Goal: Obtain resource: Download file/media

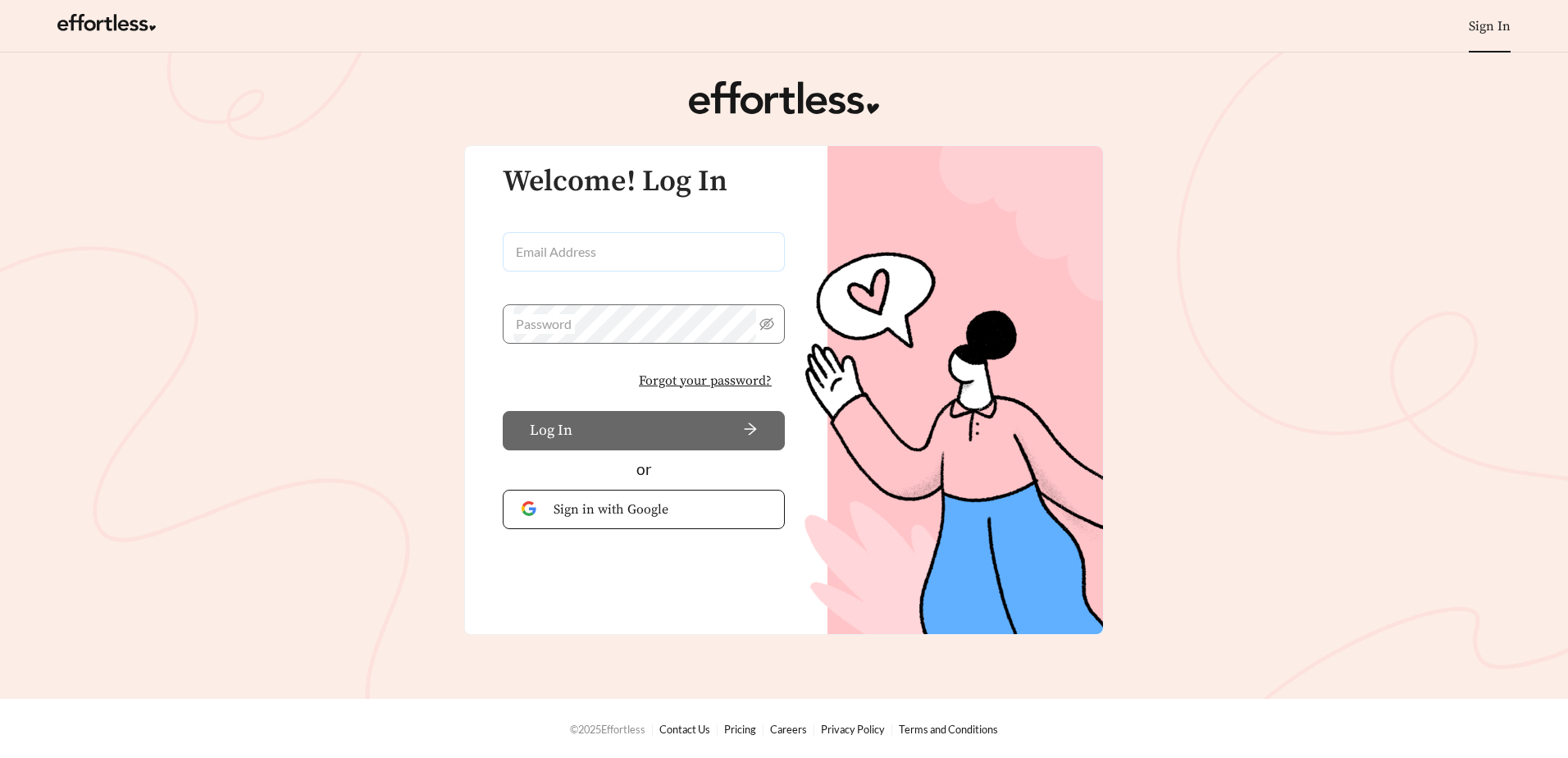
type input "**********"
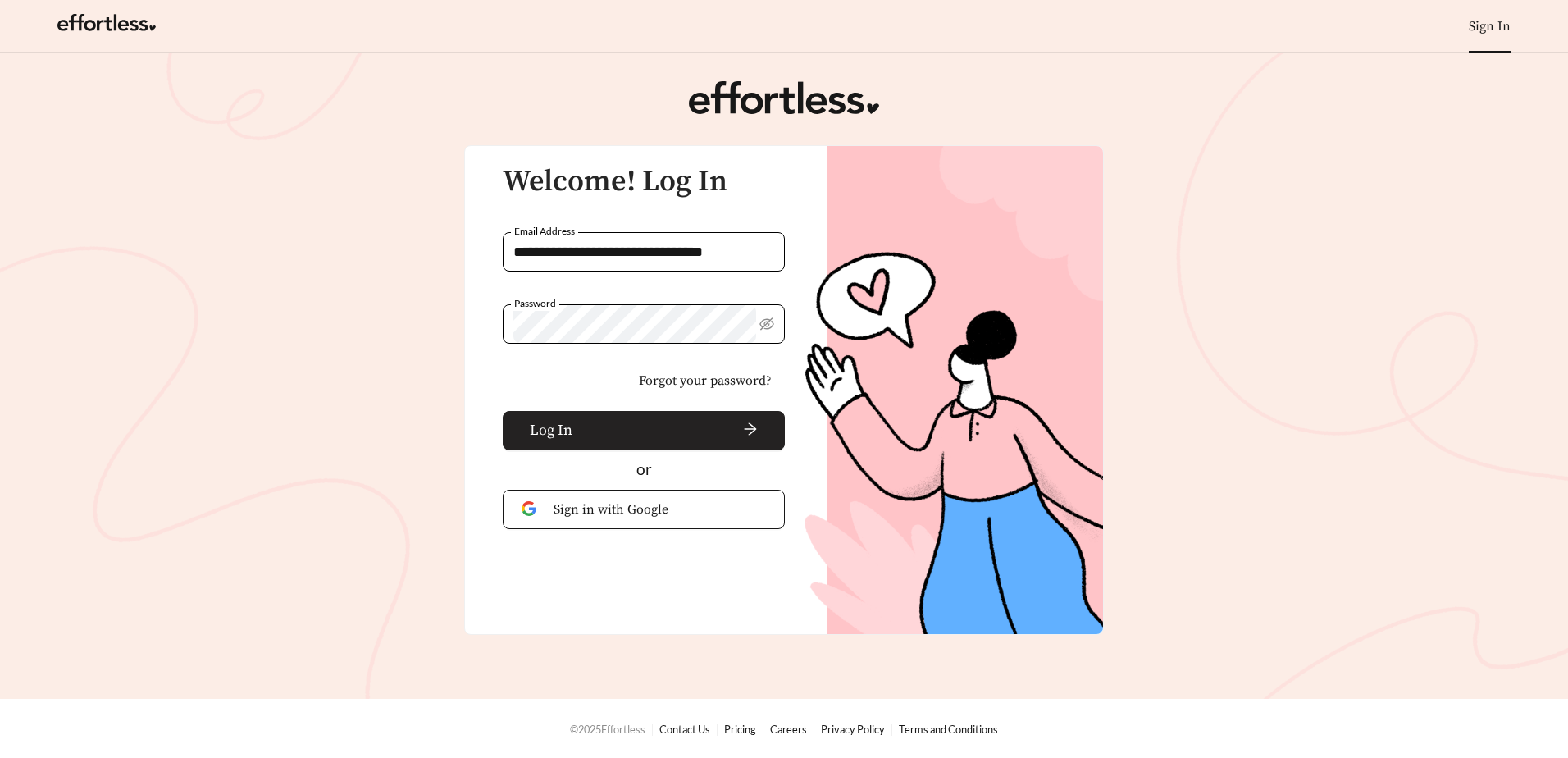
drag, startPoint x: 523, startPoint y: 426, endPoint x: 869, endPoint y: 740, distance: 467.2
click at [523, 426] on button "Log In" at bounding box center [643, 430] width 282 height 40
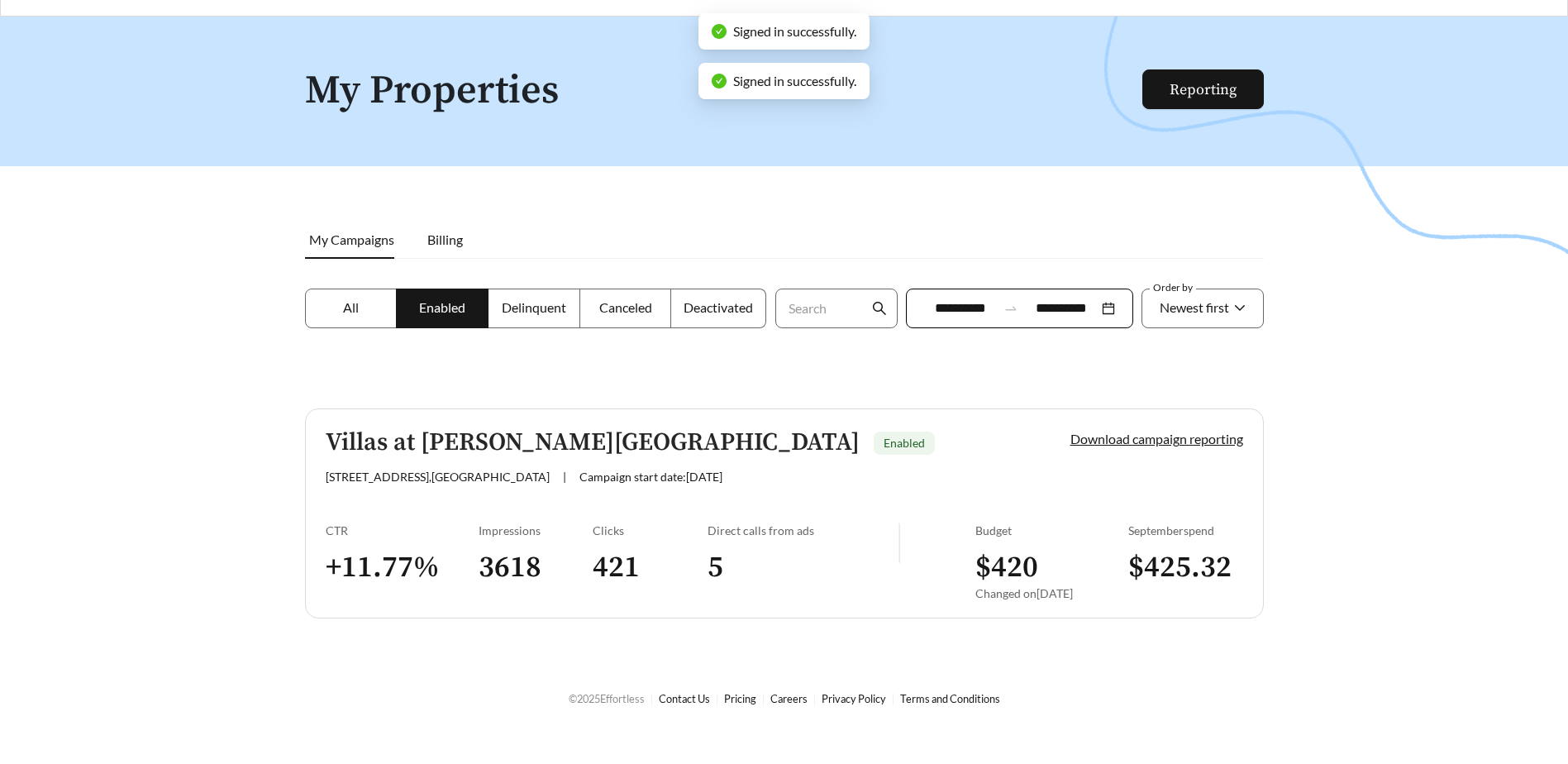
scroll to position [53, 0]
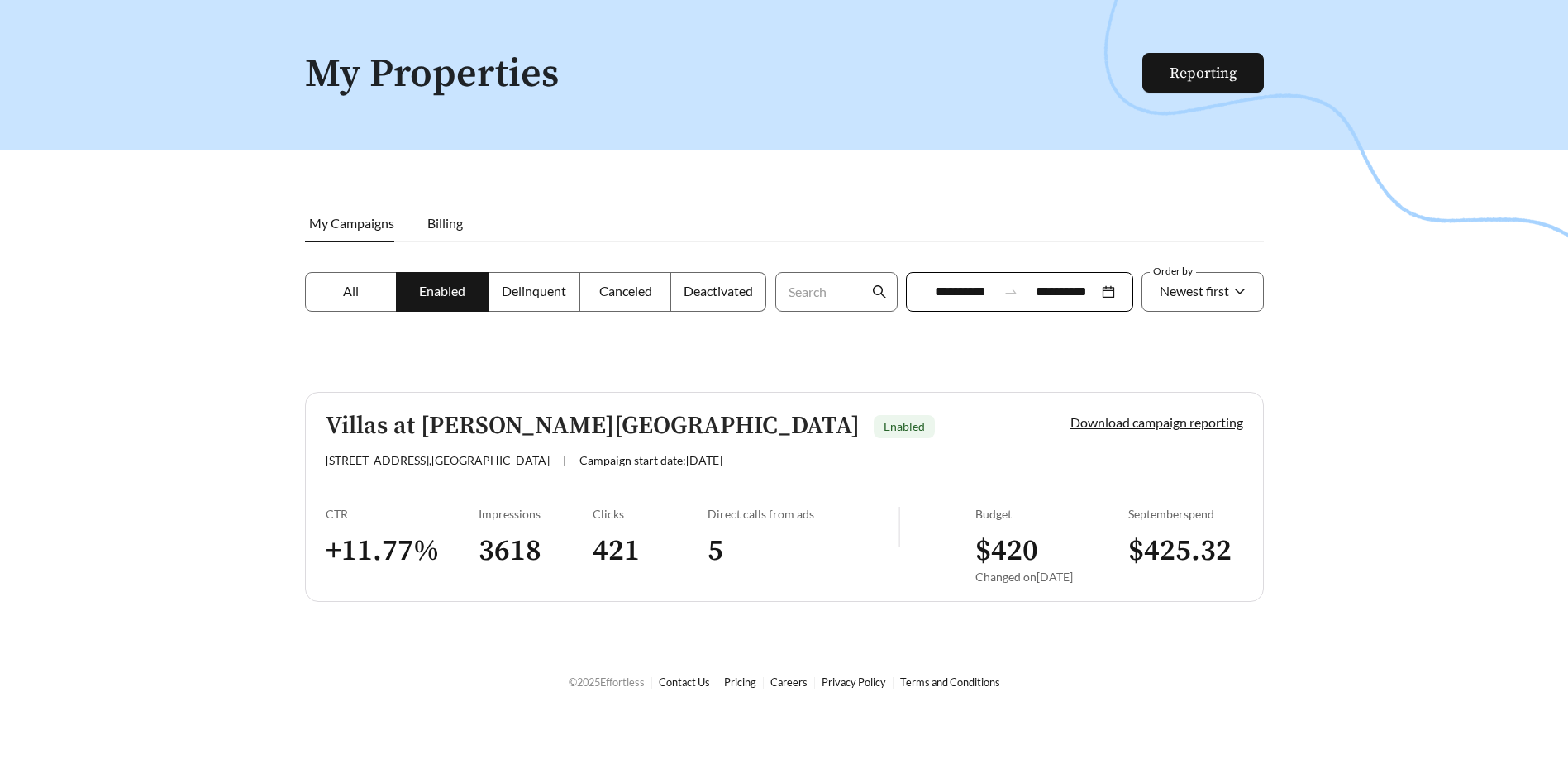
click at [344, 268] on div at bounding box center [784, 382] width 1568 height 764
click at [349, 291] on span "All" at bounding box center [351, 290] width 16 height 16
click at [450, 294] on span "Enabled" at bounding box center [442, 290] width 46 height 16
click at [500, 291] on label "Delinquent" at bounding box center [535, 292] width 92 height 40
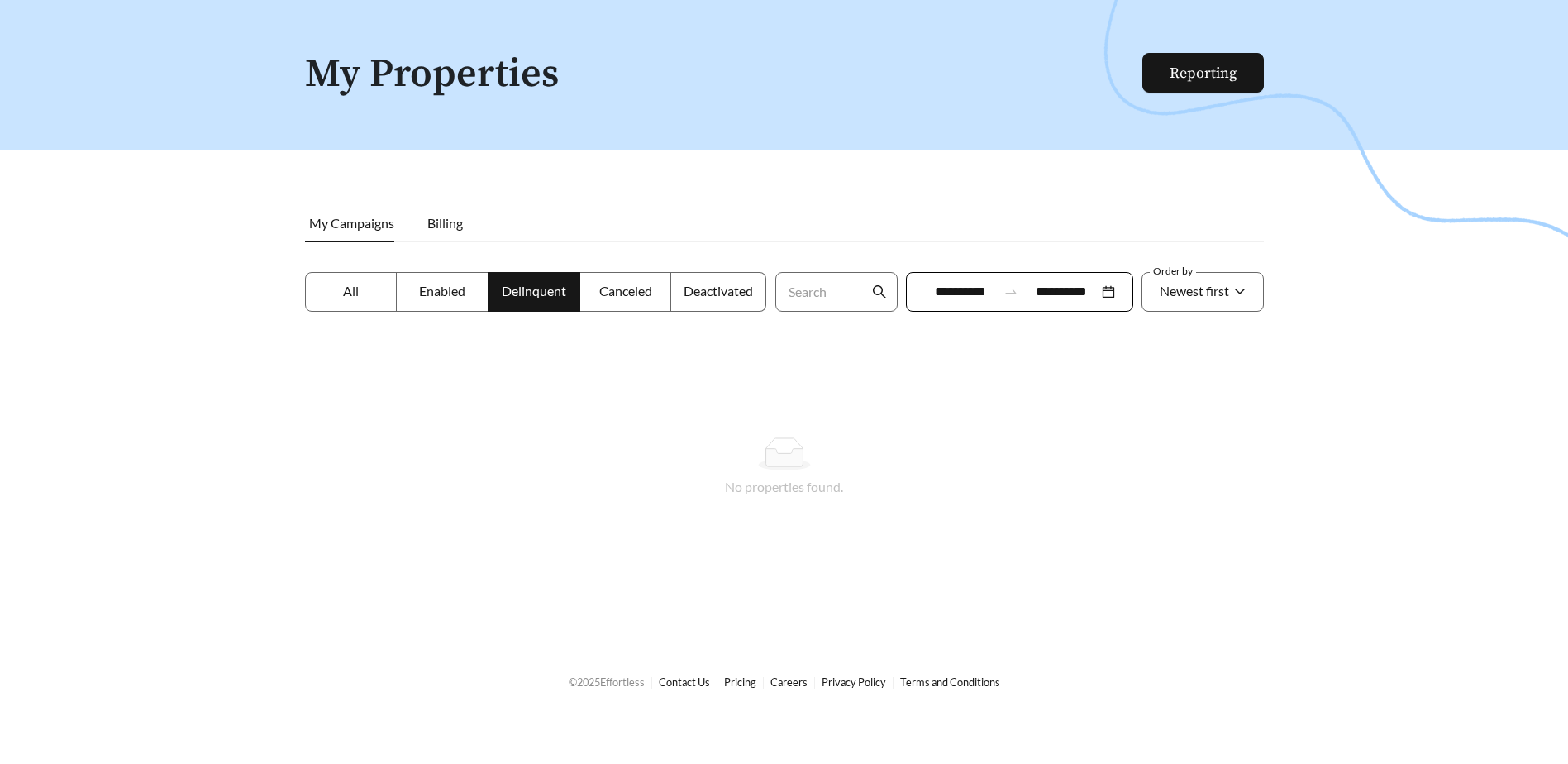
click at [349, 296] on span "All" at bounding box center [351, 290] width 16 height 16
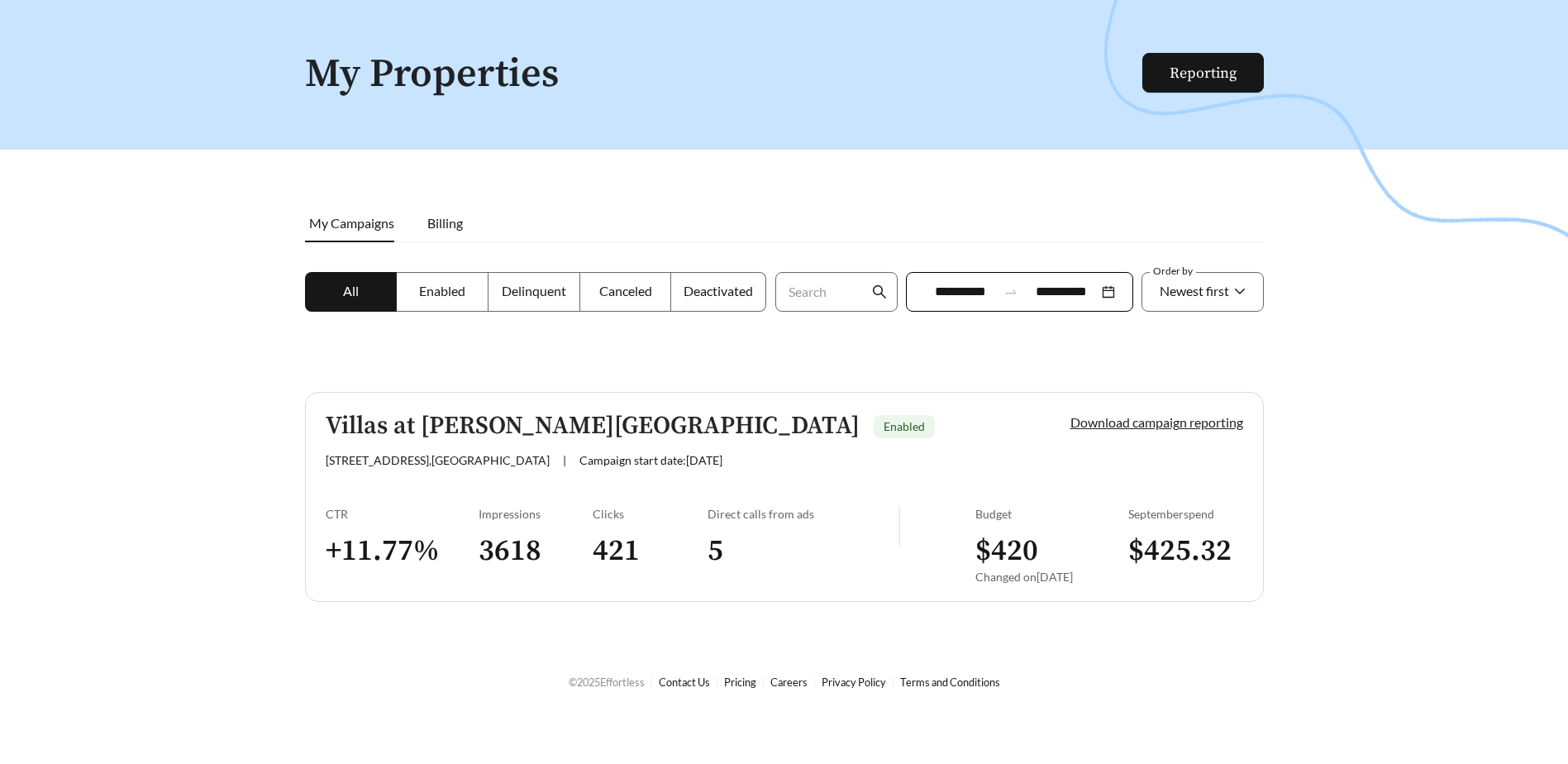
click at [1227, 422] on link "Download campaign reporting" at bounding box center [1156, 422] width 173 height 16
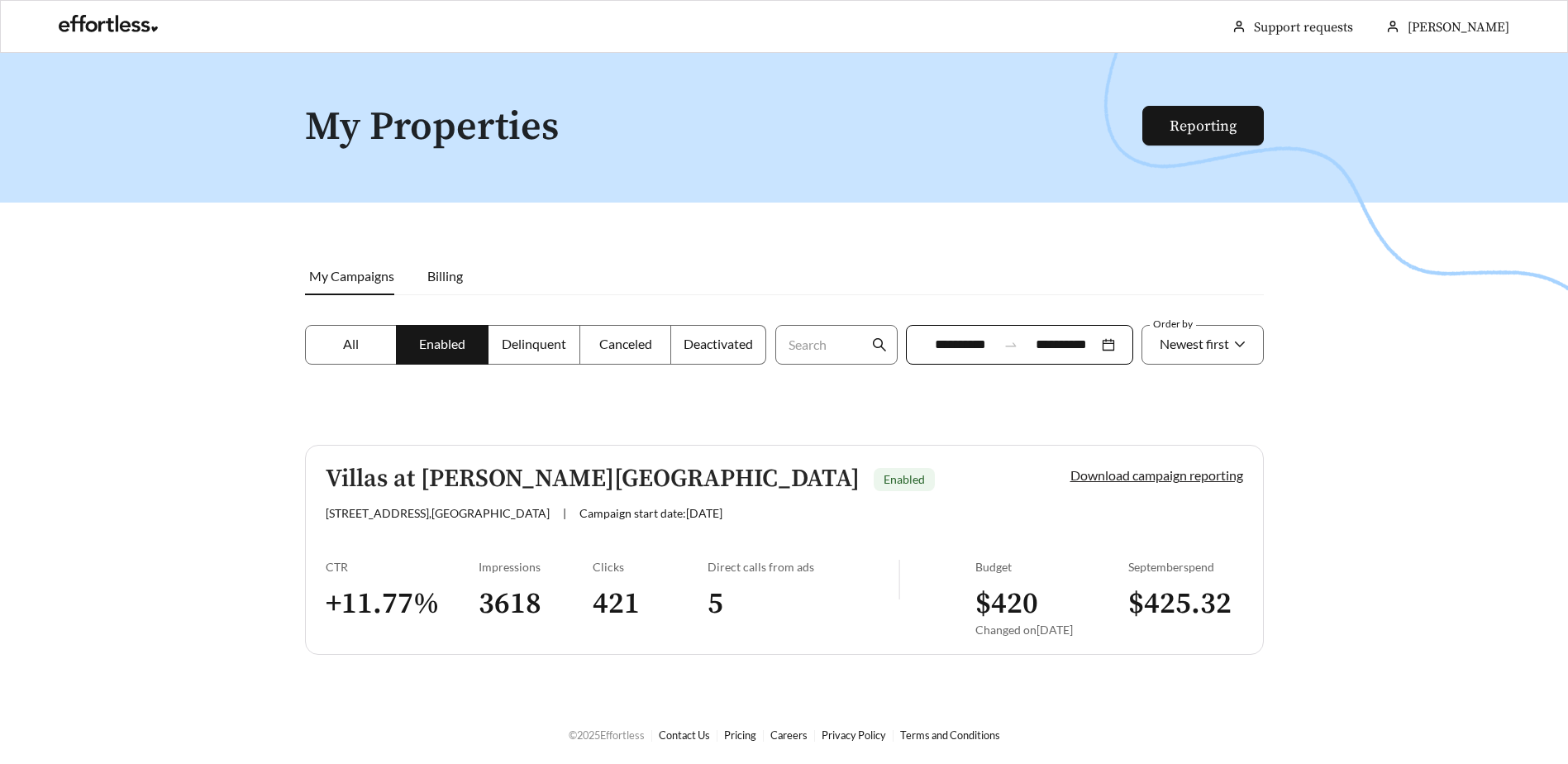
click at [1218, 475] on link "Download campaign reporting" at bounding box center [1156, 475] width 173 height 16
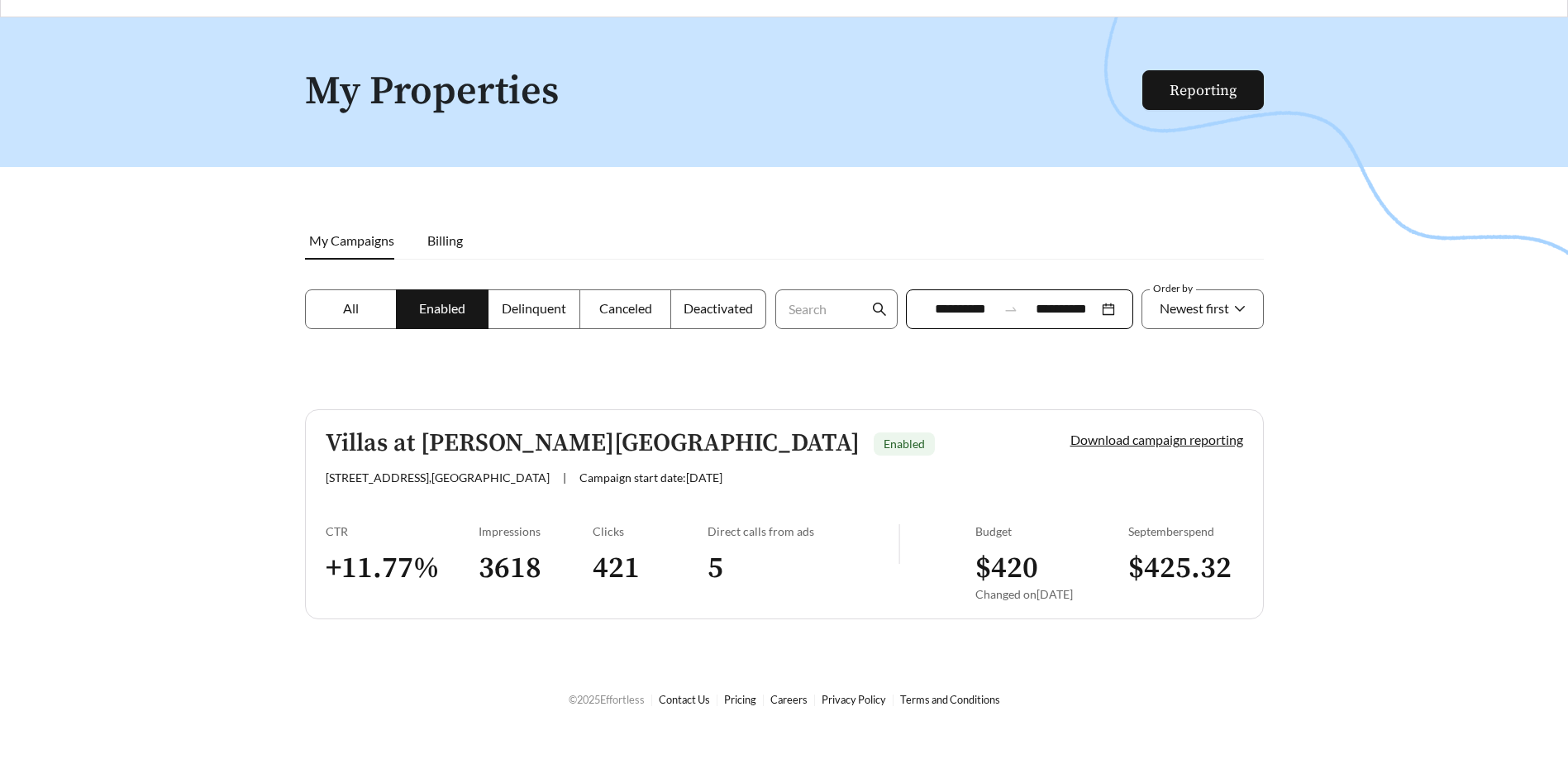
scroll to position [53, 0]
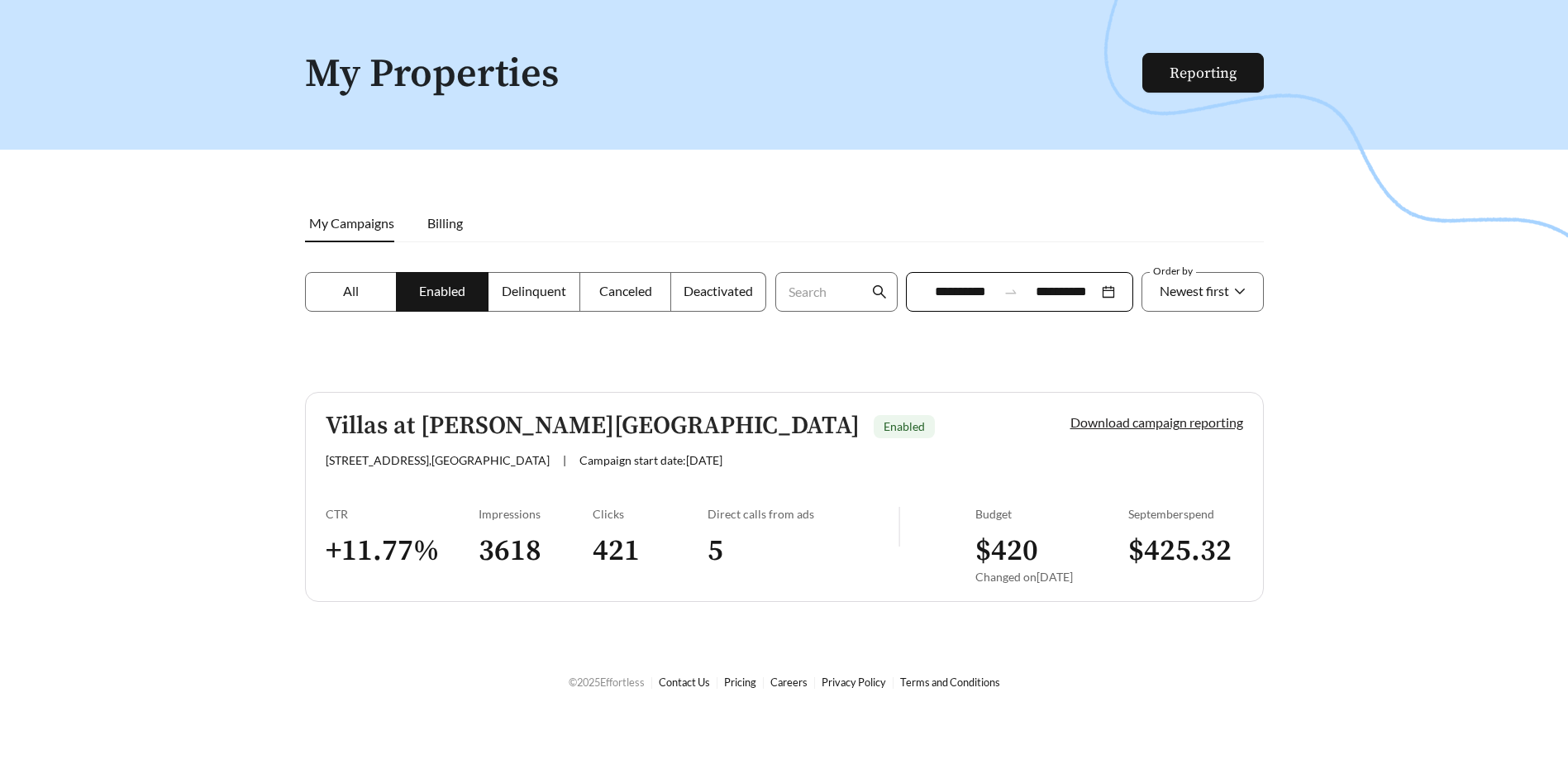
click at [1099, 424] on link "Download campaign reporting" at bounding box center [1156, 422] width 173 height 16
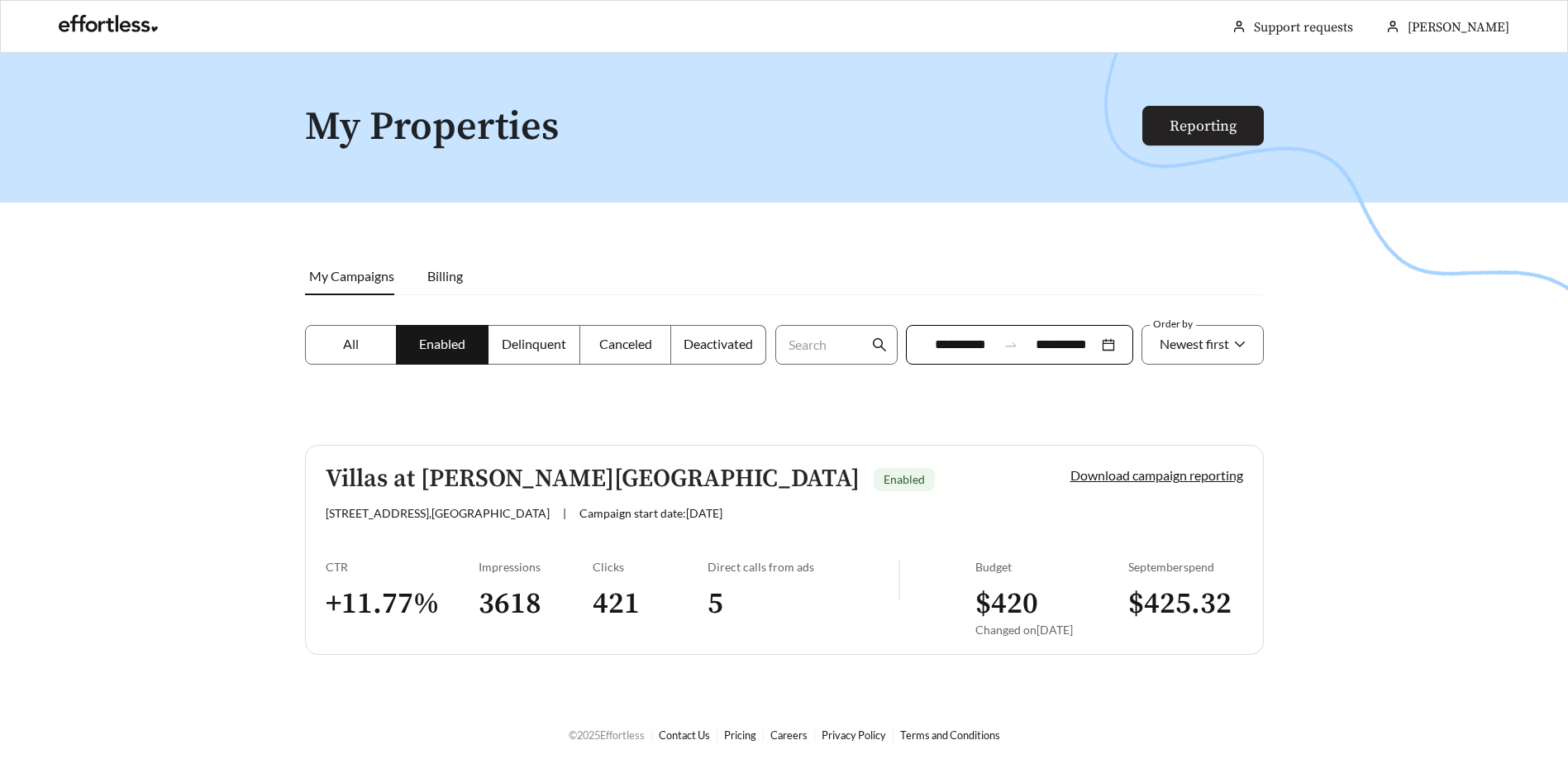
click at [1216, 127] on link "Reporting" at bounding box center [1203, 126] width 67 height 19
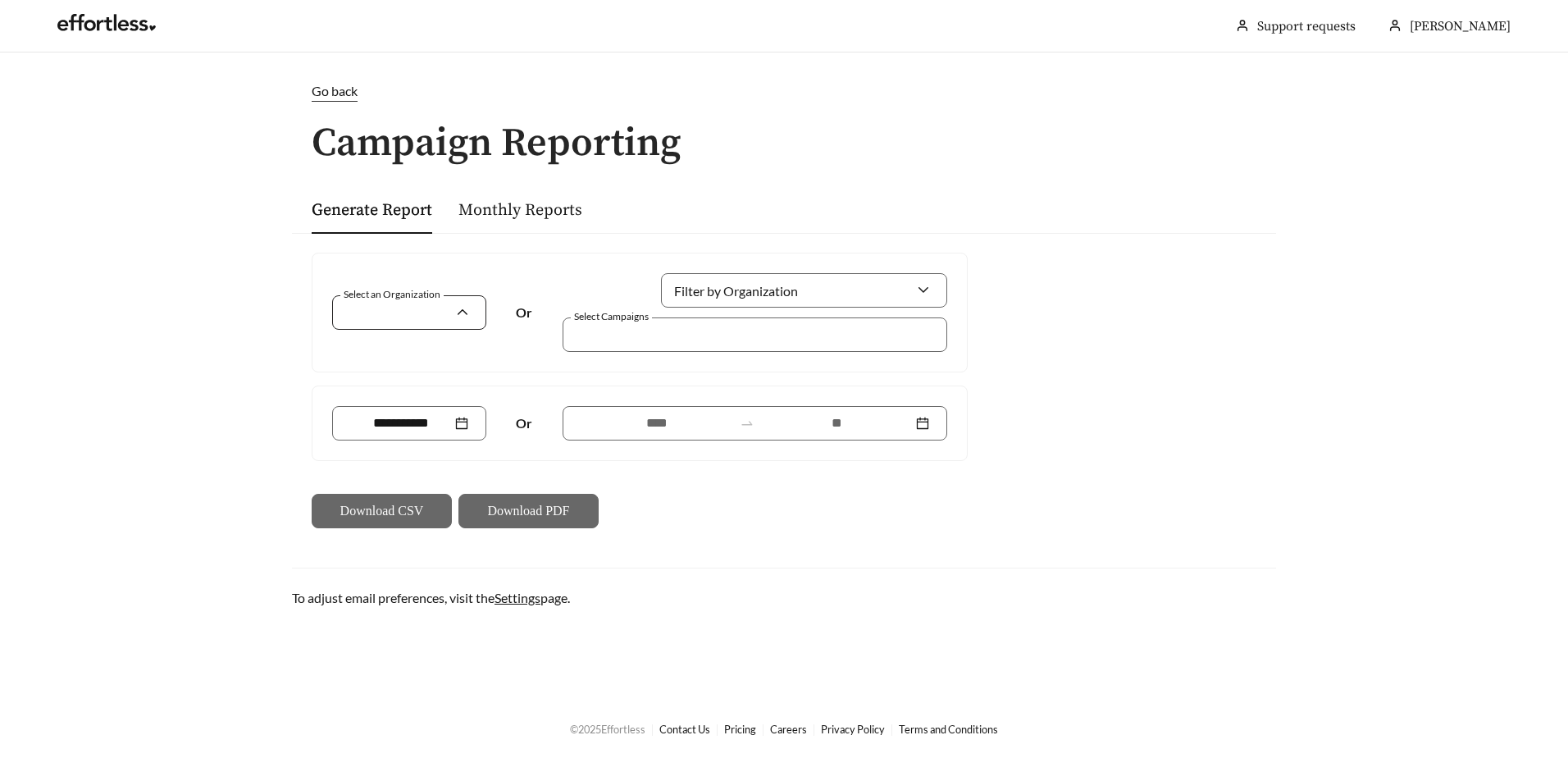
click at [454, 299] on input "Select an Organization" at bounding box center [403, 312] width 105 height 33
click at [615, 320] on div at bounding box center [755, 334] width 385 height 35
click at [366, 318] on input "Select an Organization" at bounding box center [403, 312] width 105 height 33
click at [385, 355] on span "Momentum Communities" at bounding box center [423, 349] width 146 height 16
drag, startPoint x: 628, startPoint y: 342, endPoint x: 640, endPoint y: 349, distance: 13.9
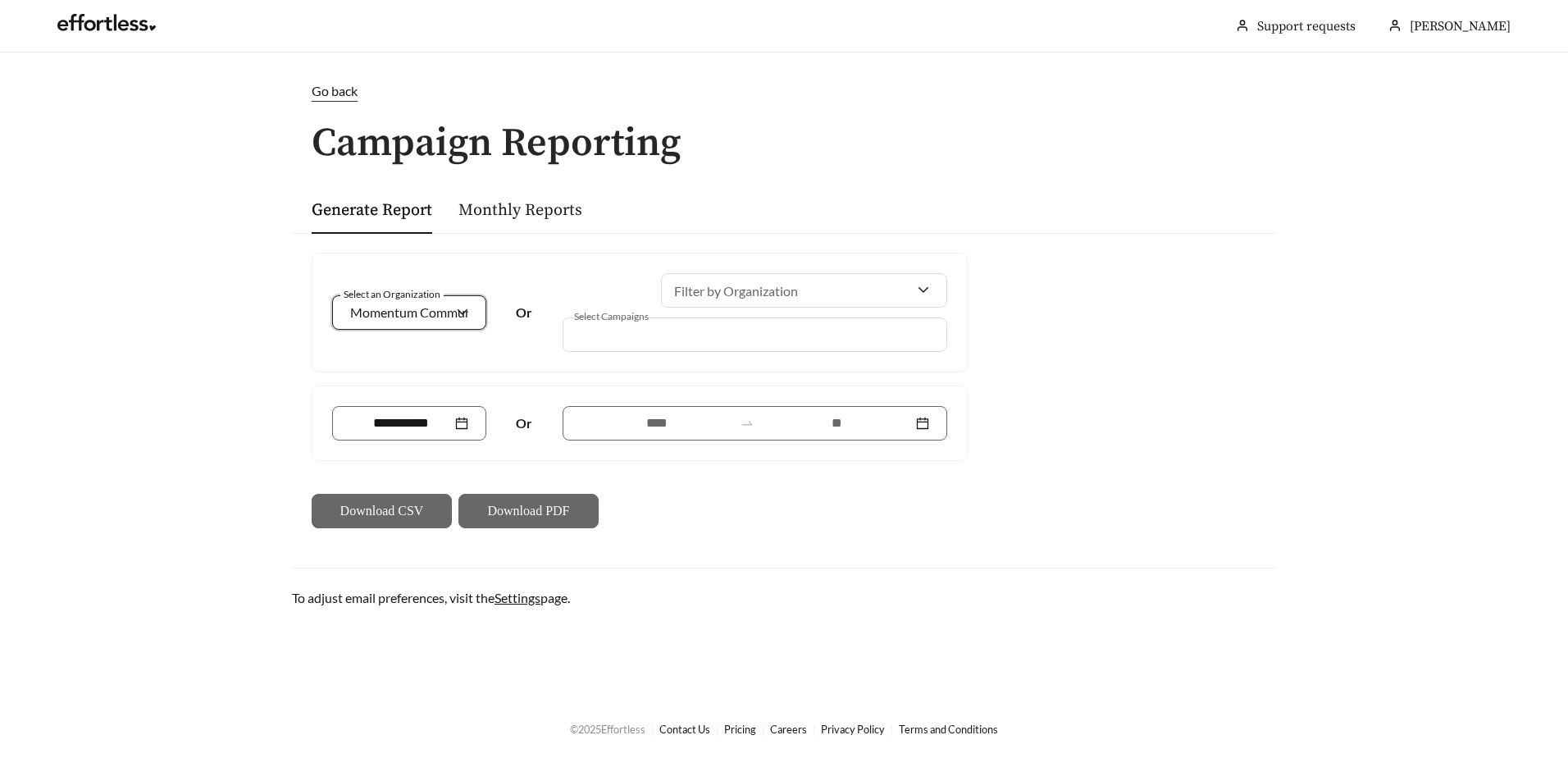
click at [626, 342] on div at bounding box center [743, 334] width 347 height 22
click at [410, 425] on input at bounding box center [401, 424] width 102 height 20
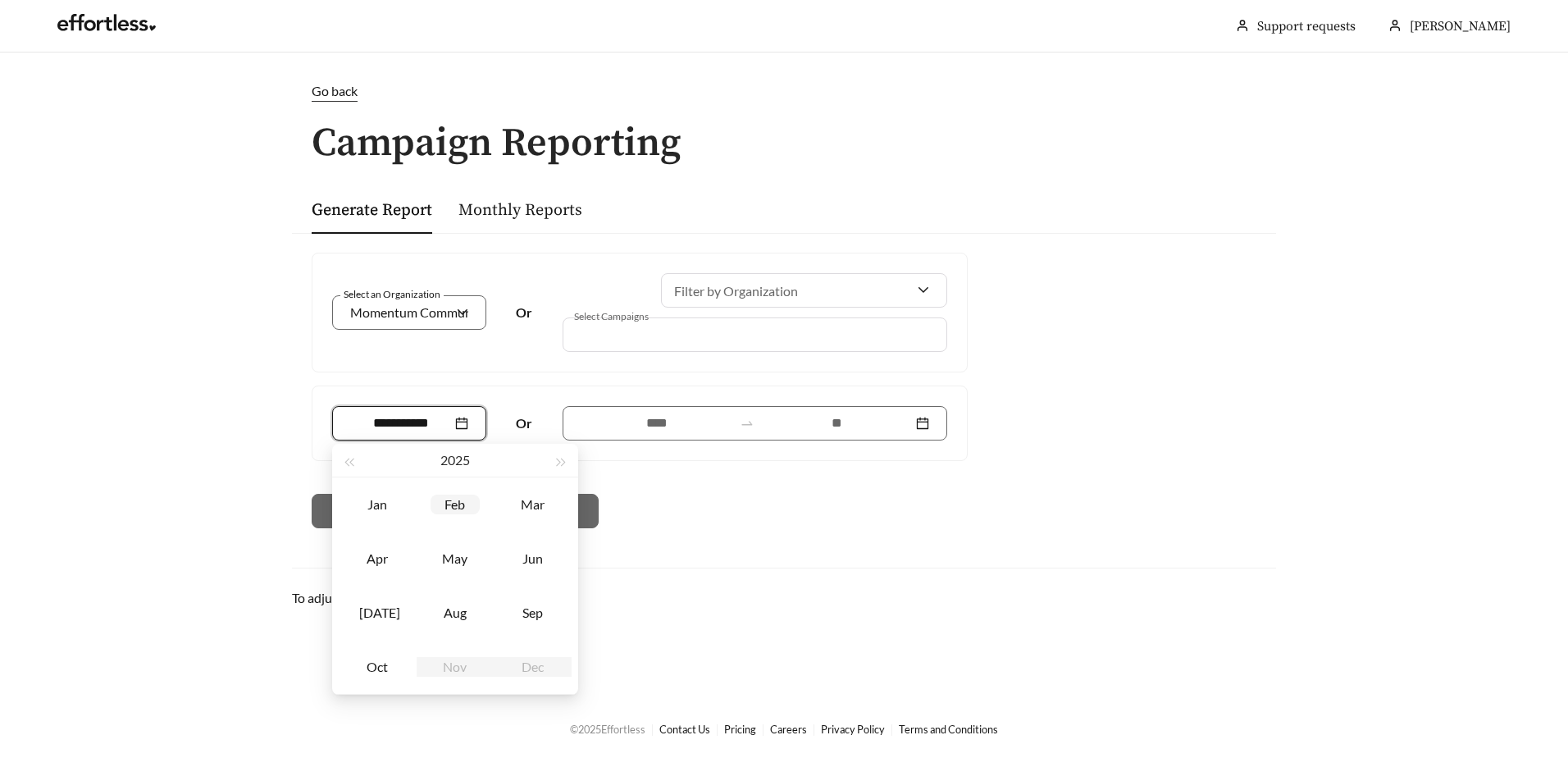
type input "*******"
drag, startPoint x: 388, startPoint y: 661, endPoint x: 553, endPoint y: 522, distance: 215.7
click at [388, 660] on div "Oct" at bounding box center [377, 667] width 49 height 20
type input "*******"
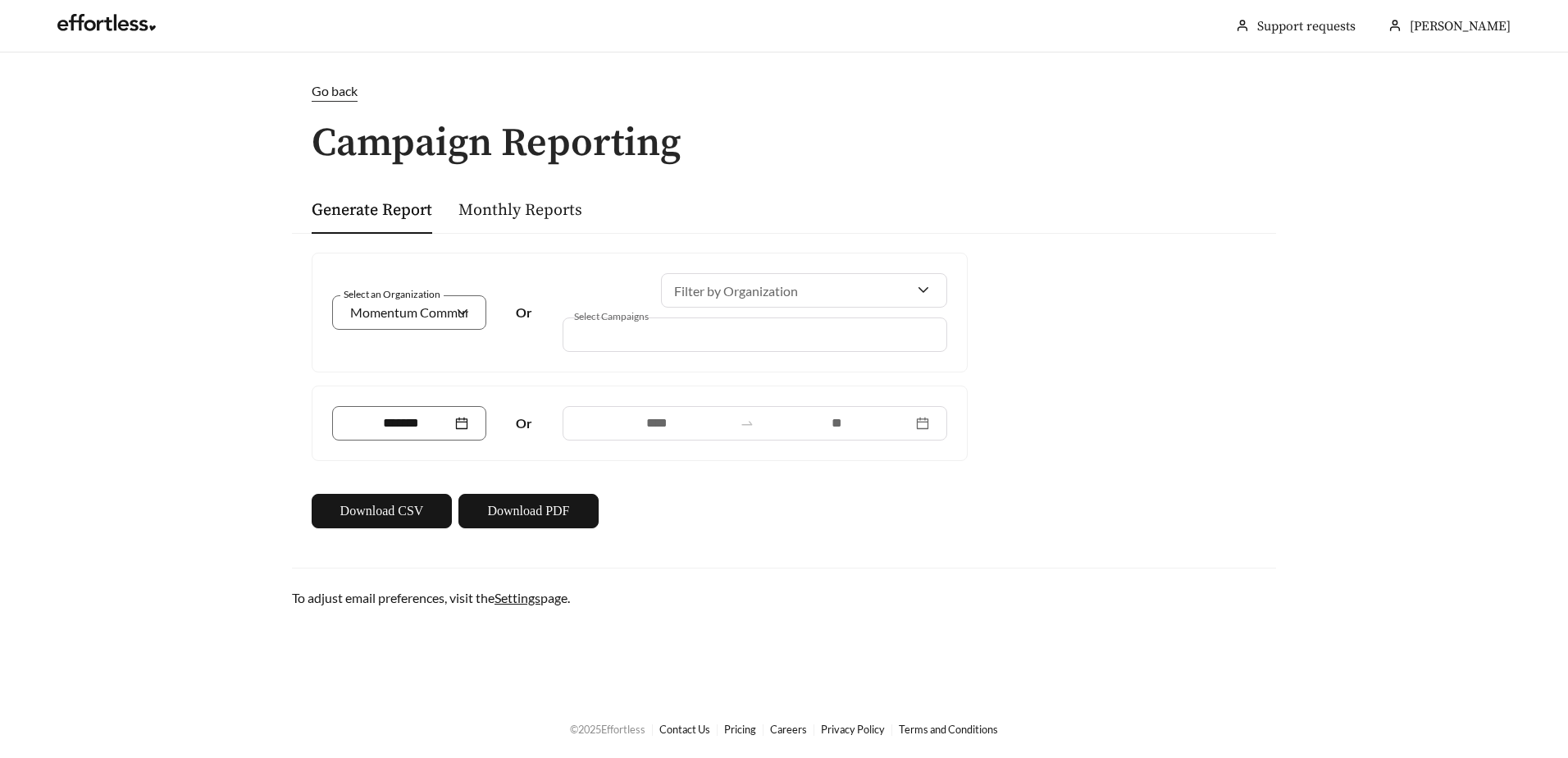
click at [759, 312] on div "Filter by Organization Select Campaigns" at bounding box center [755, 313] width 395 height 79
click at [927, 424] on div at bounding box center [755, 423] width 385 height 35
click at [540, 496] on button "Download PDF" at bounding box center [528, 511] width 140 height 35
click at [341, 86] on span "Go back" at bounding box center [334, 91] width 46 height 16
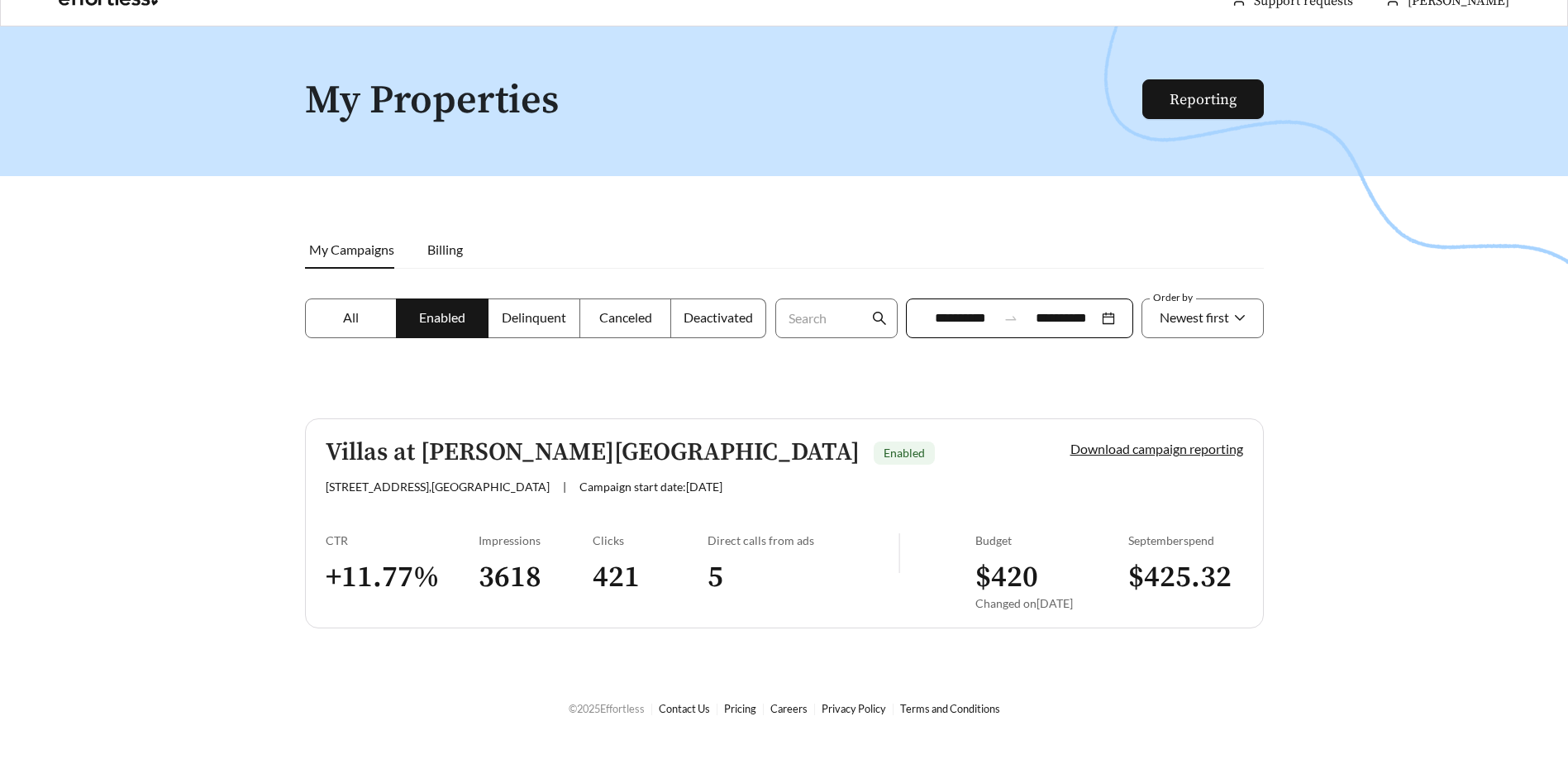
scroll to position [53, 0]
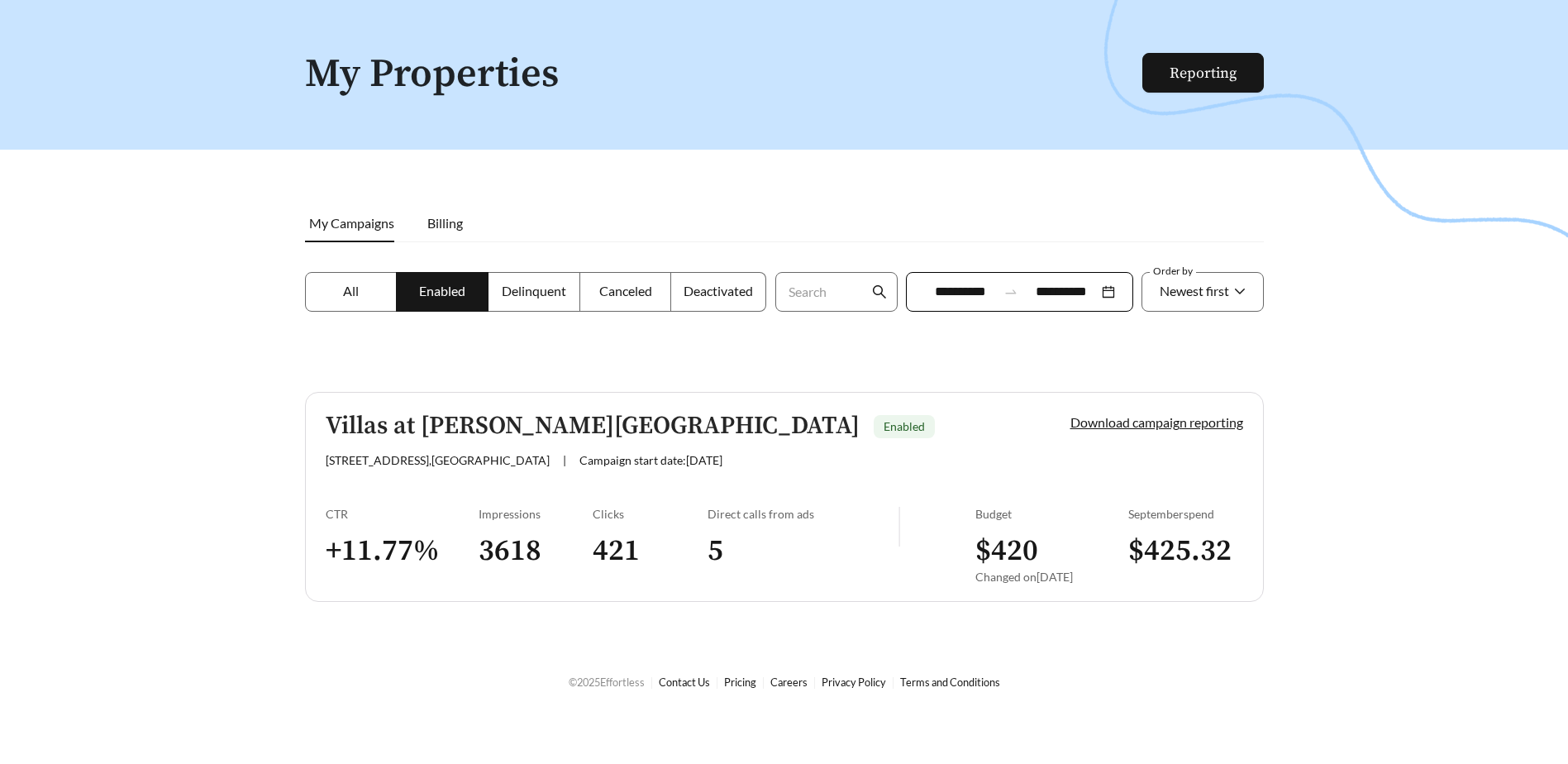
click at [361, 281] on label "All" at bounding box center [351, 292] width 93 height 40
click at [736, 678] on div at bounding box center [784, 382] width 1568 height 764
click at [741, 679] on div at bounding box center [784, 382] width 1568 height 764
click at [743, 683] on div at bounding box center [784, 382] width 1568 height 764
drag, startPoint x: 754, startPoint y: 680, endPoint x: 802, endPoint y: 669, distance: 49.2
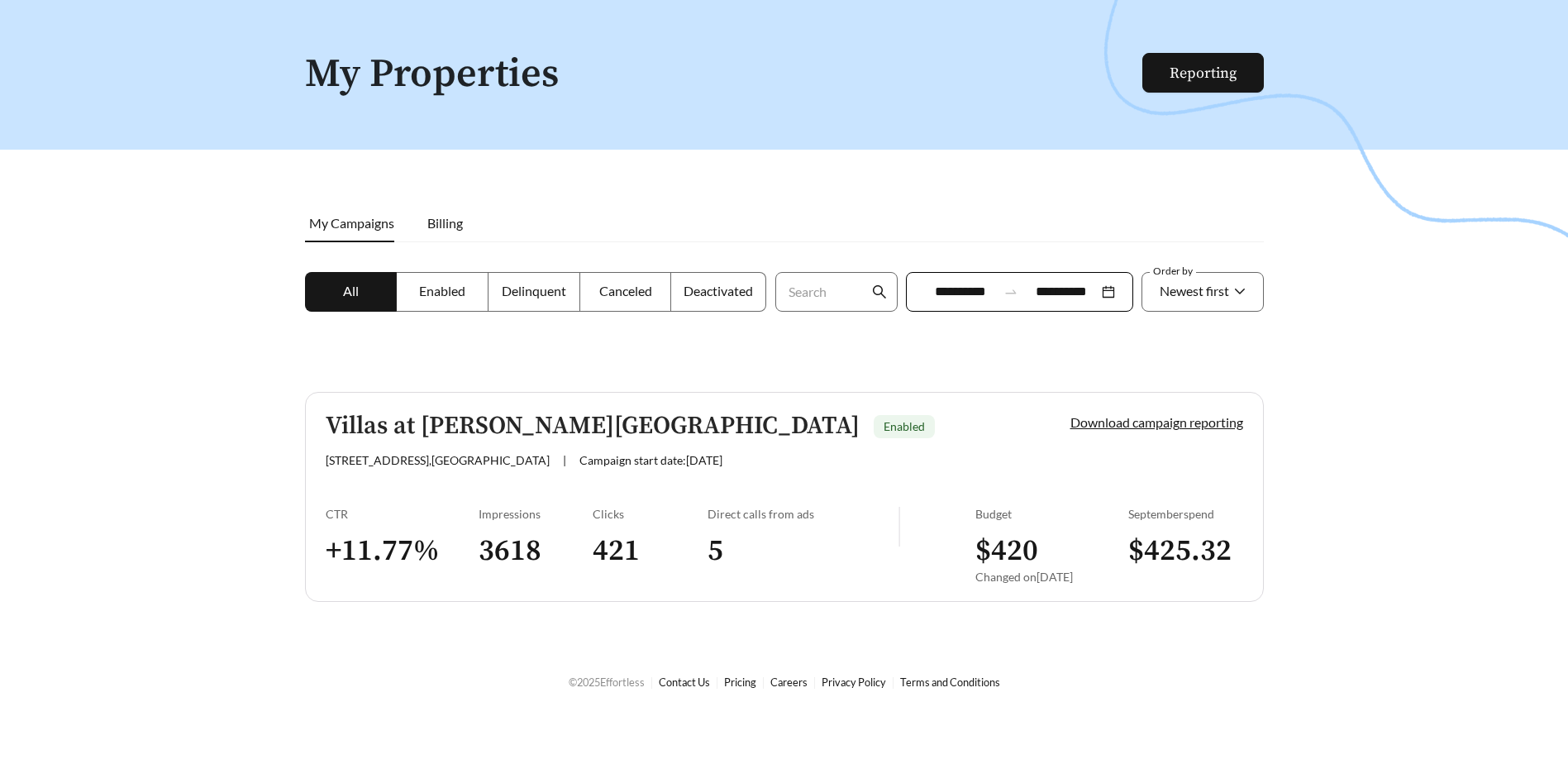
click at [753, 679] on div at bounding box center [784, 382] width 1568 height 764
